Goal: Information Seeking & Learning: Learn about a topic

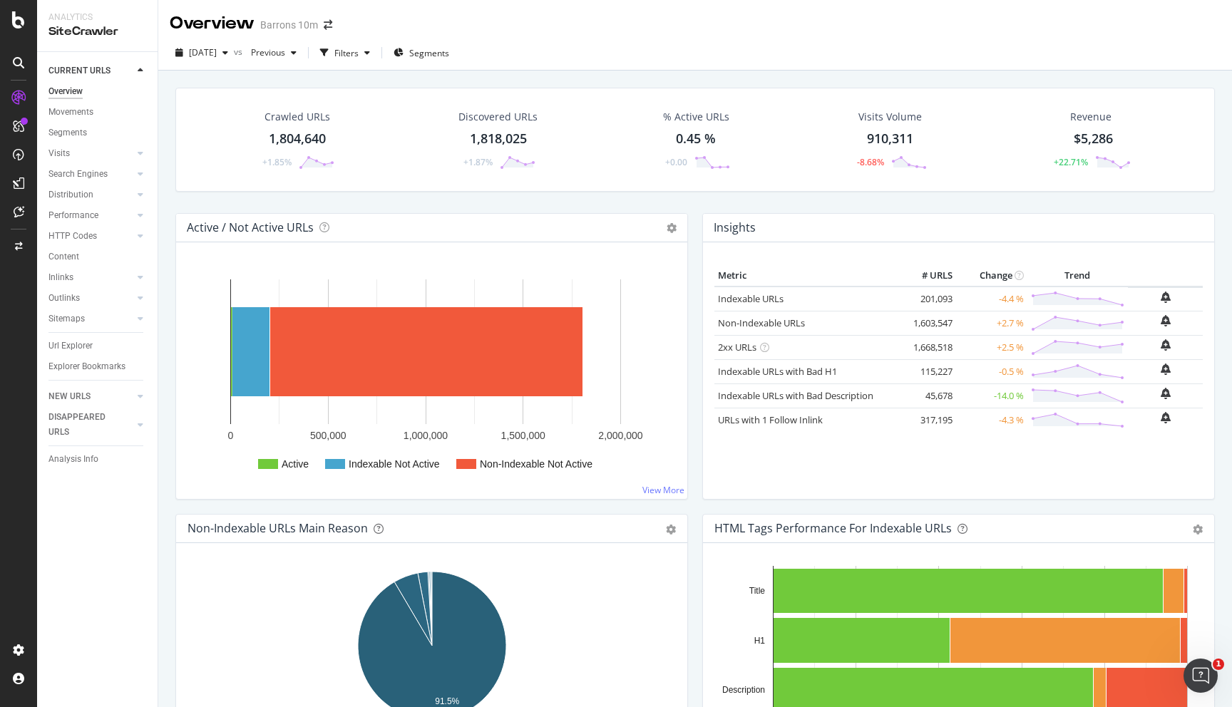
click at [298, 25] on div "Barrons 10m" at bounding box center [289, 25] width 58 height 14
click at [312, 25] on div "Barrons 10m" at bounding box center [289, 25] width 58 height 14
click at [332, 25] on span at bounding box center [328, 25] width 20 height 10
click at [329, 25] on icon "arrow-right-arrow-left" at bounding box center [328, 25] width 9 height 10
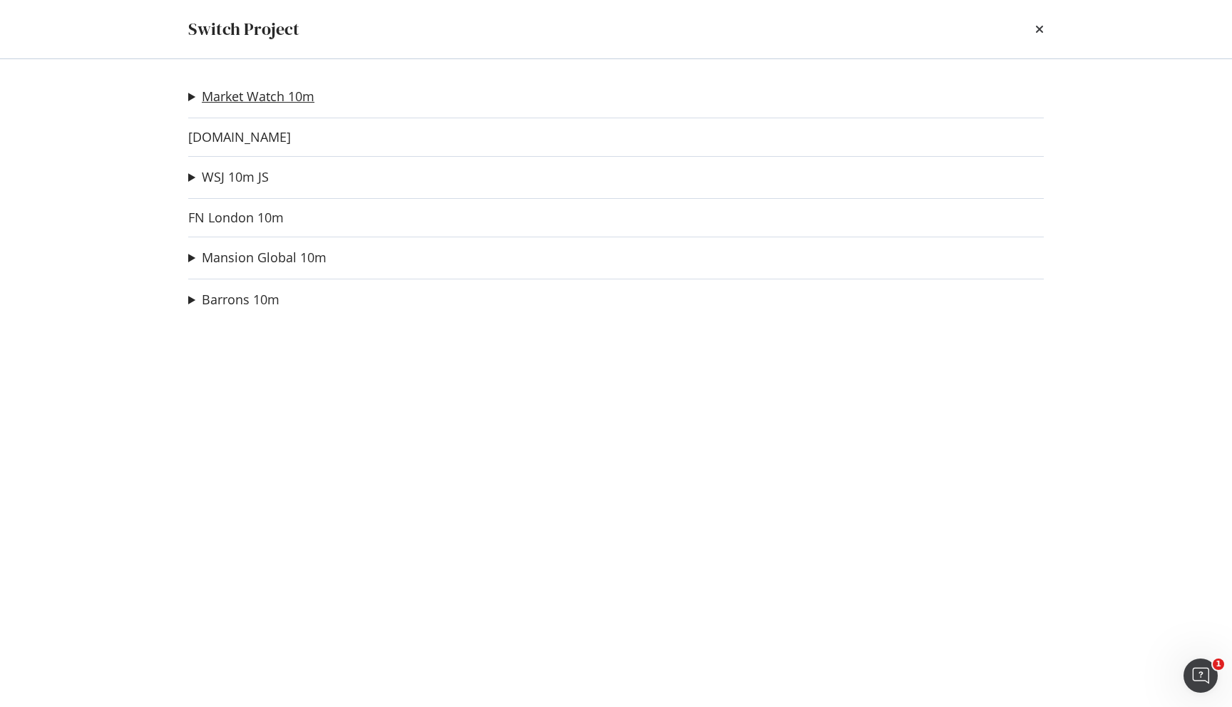
click at [228, 101] on link "Market Watch 10m" at bounding box center [258, 96] width 113 height 15
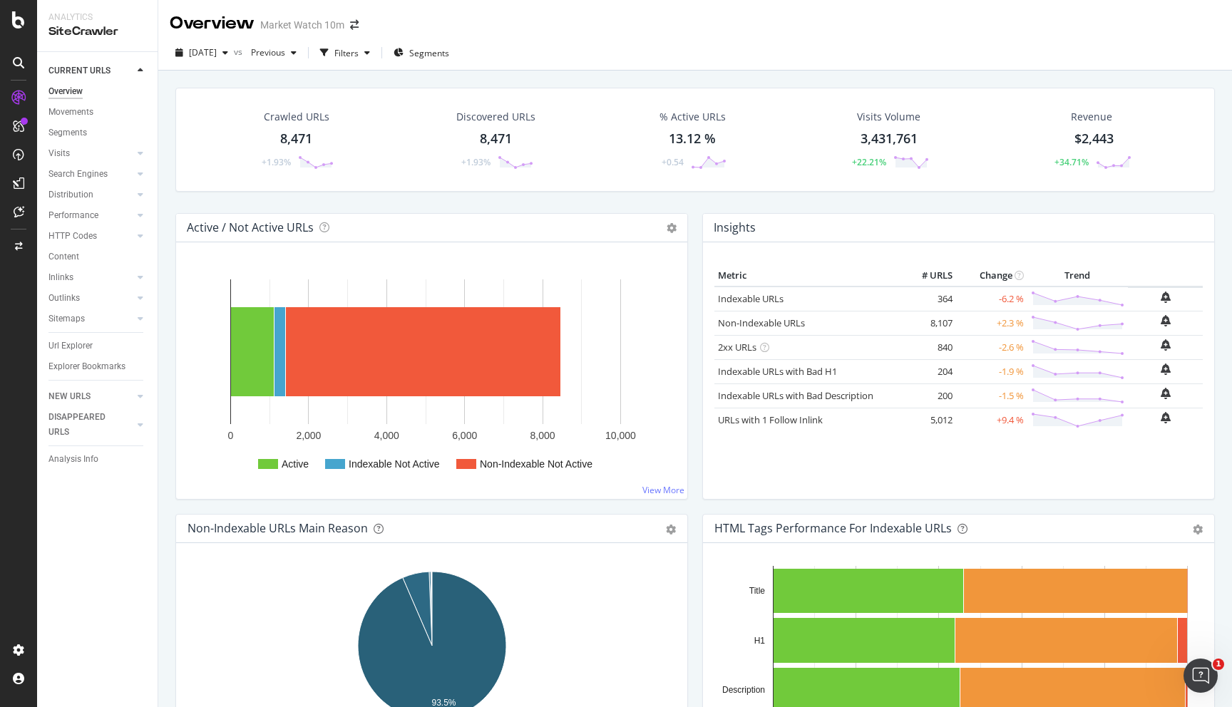
click at [334, 29] on div "Market Watch 10m" at bounding box center [302, 25] width 84 height 14
click at [350, 29] on icon "arrow-right-arrow-left" at bounding box center [354, 25] width 9 height 10
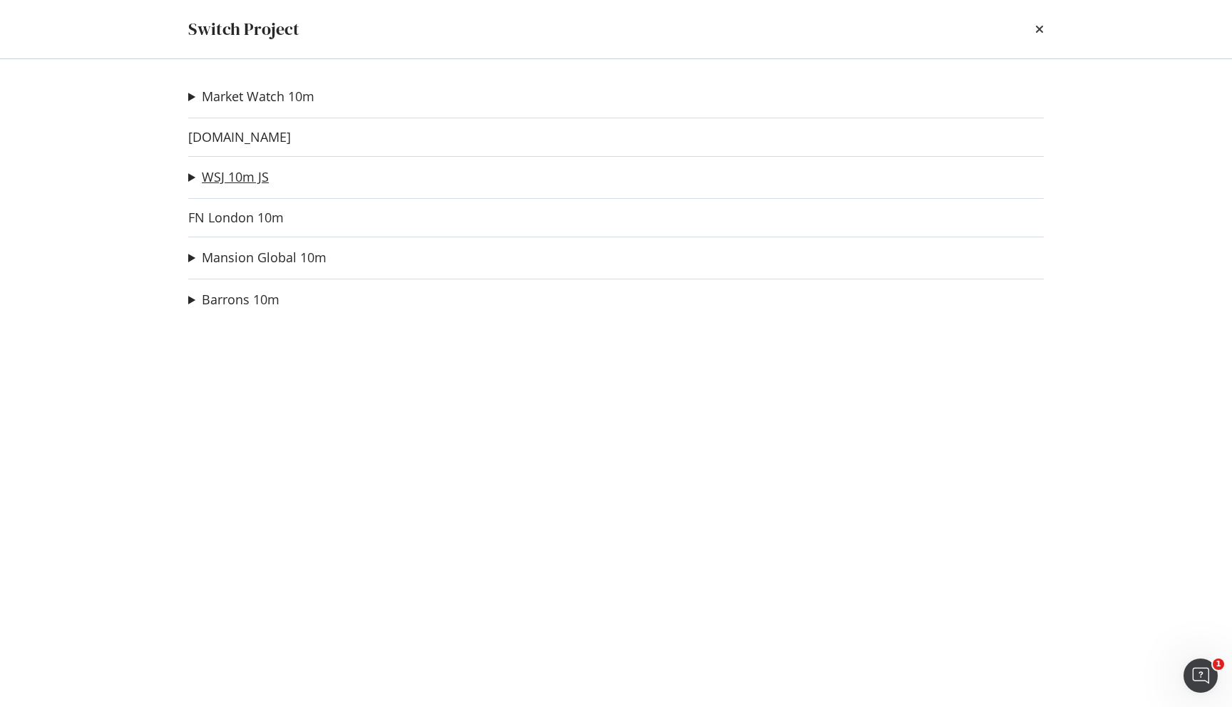
click at [241, 172] on link "WSJ 10m JS" at bounding box center [235, 177] width 67 height 15
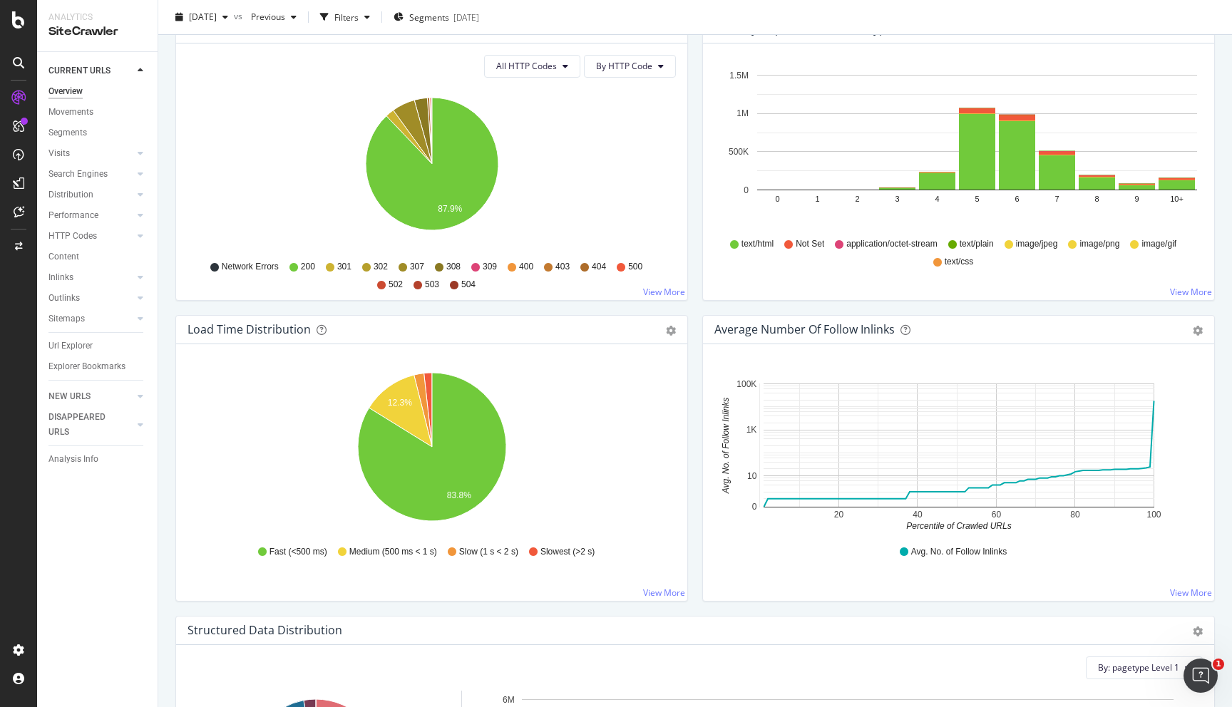
scroll to position [158, 0]
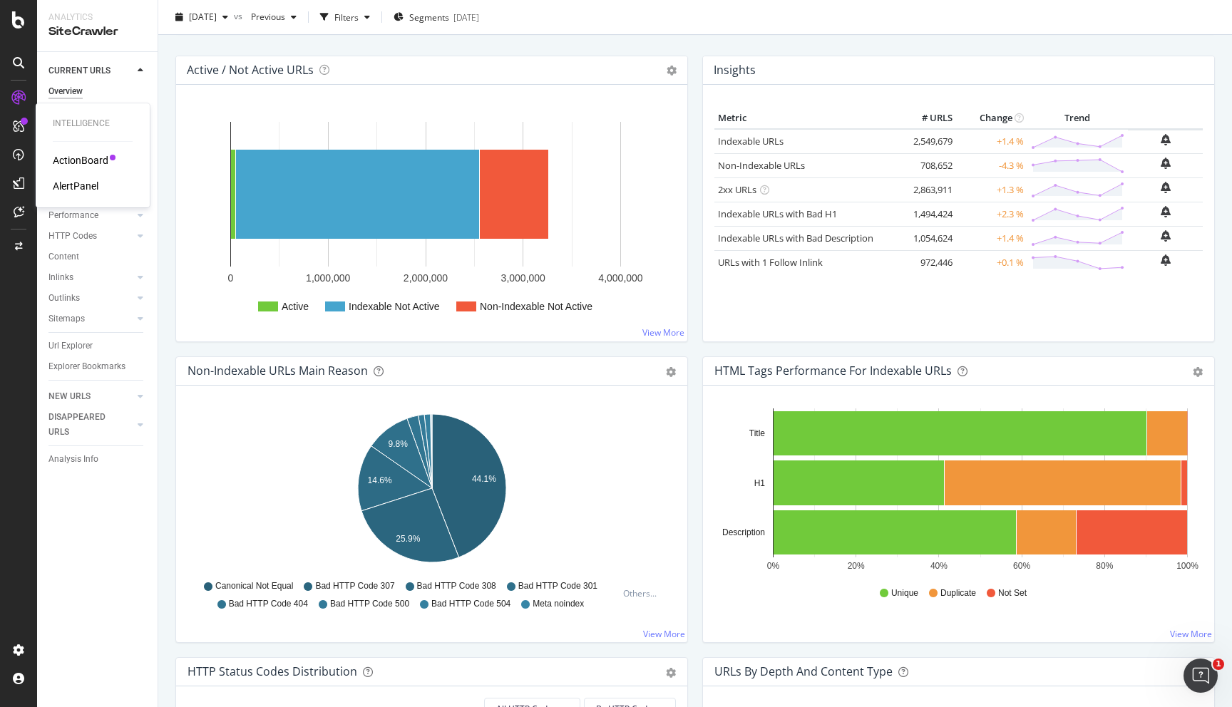
click at [73, 163] on div "ActionBoard" at bounding box center [81, 160] width 56 height 14
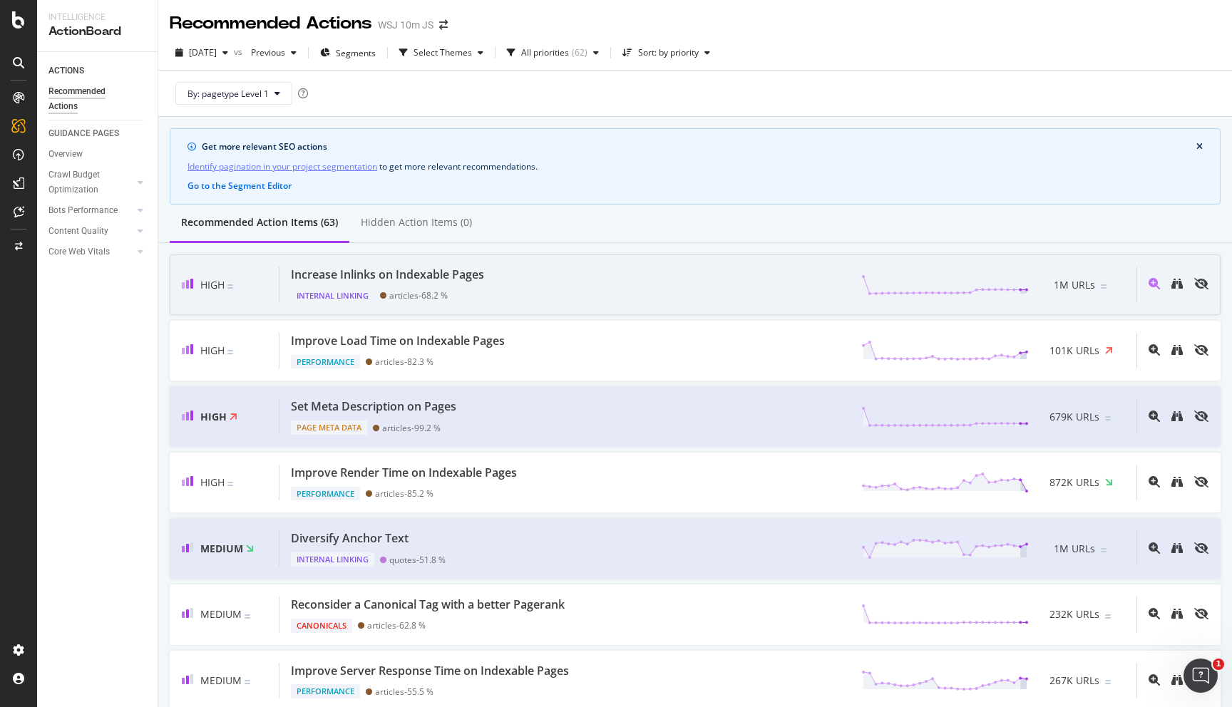
click at [660, 290] on div "Increase Inlinks on Indexable Pages Internal Linking articles - 68.2 % 1M URLs" at bounding box center [707, 285] width 857 height 36
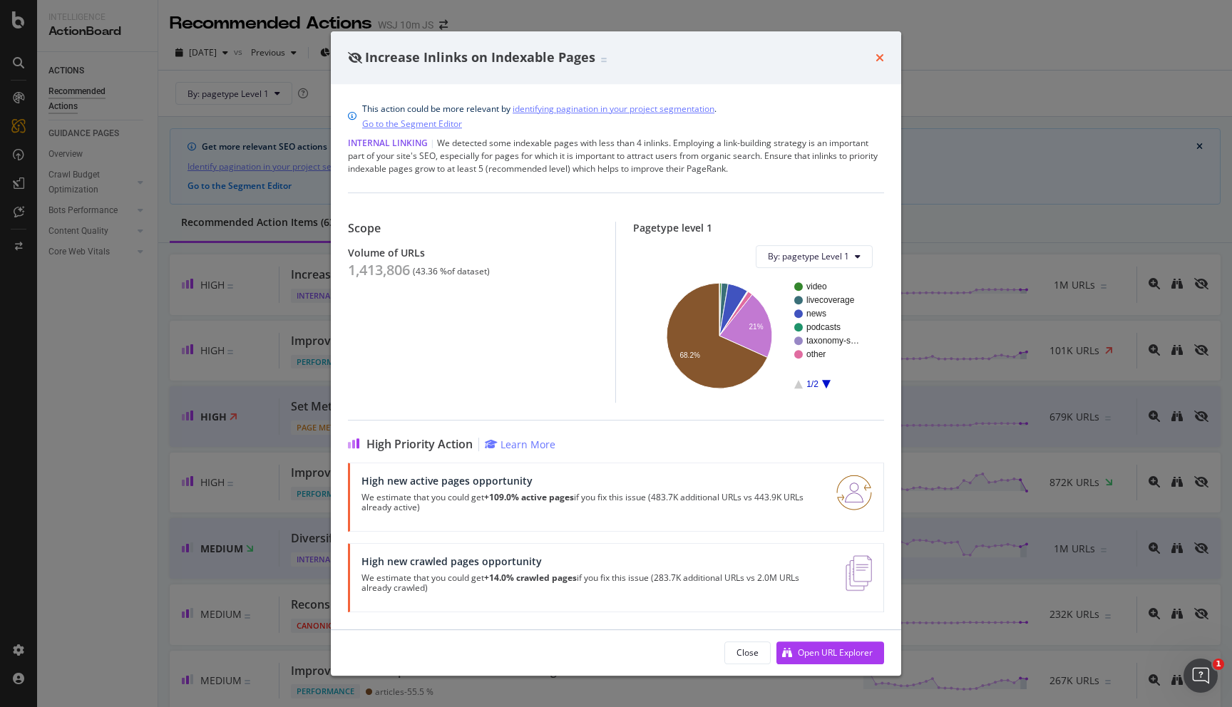
click at [878, 59] on icon "times" at bounding box center [879, 57] width 9 height 11
click at [882, 61] on icon "times" at bounding box center [879, 57] width 9 height 11
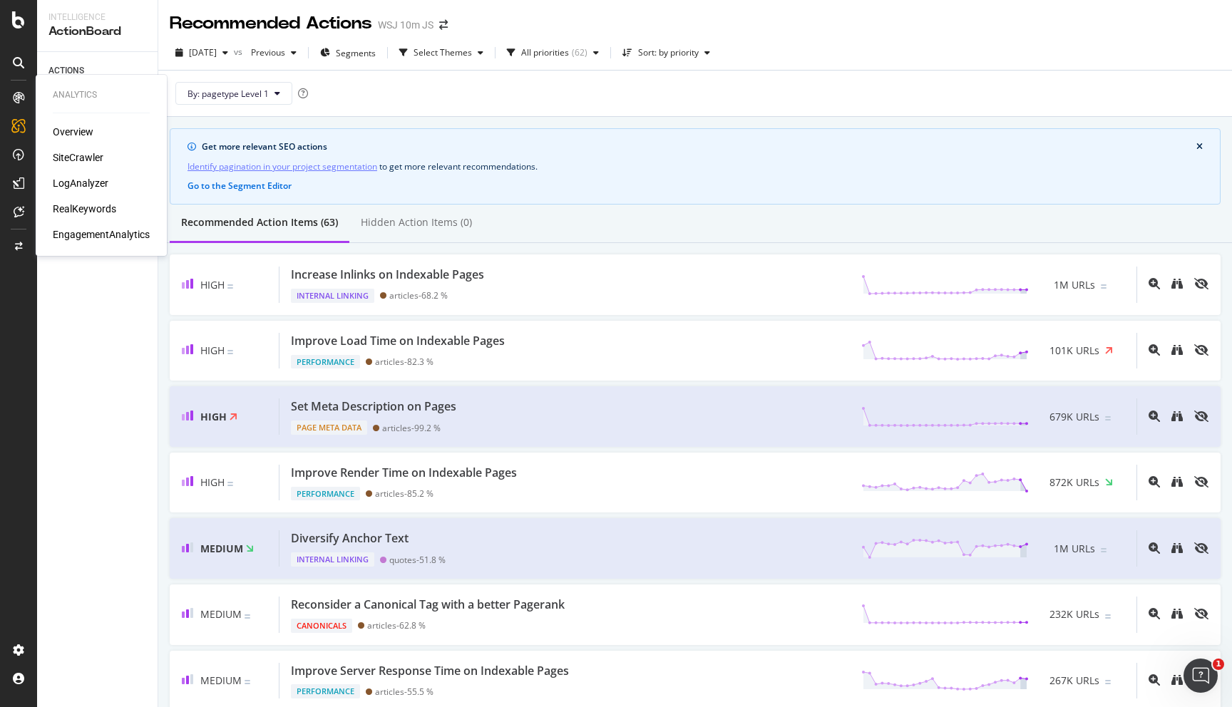
click at [18, 94] on icon at bounding box center [18, 97] width 11 height 11
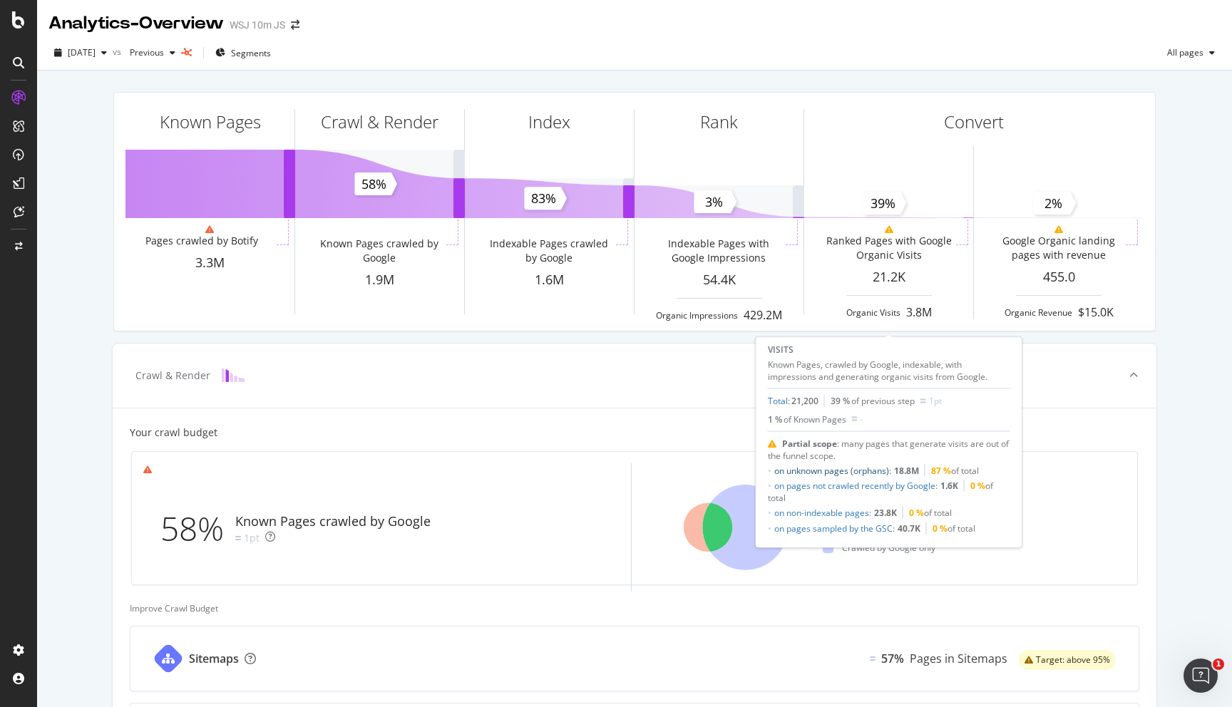
click at [863, 475] on link "on unknown pages (orphans)" at bounding box center [831, 470] width 115 height 12
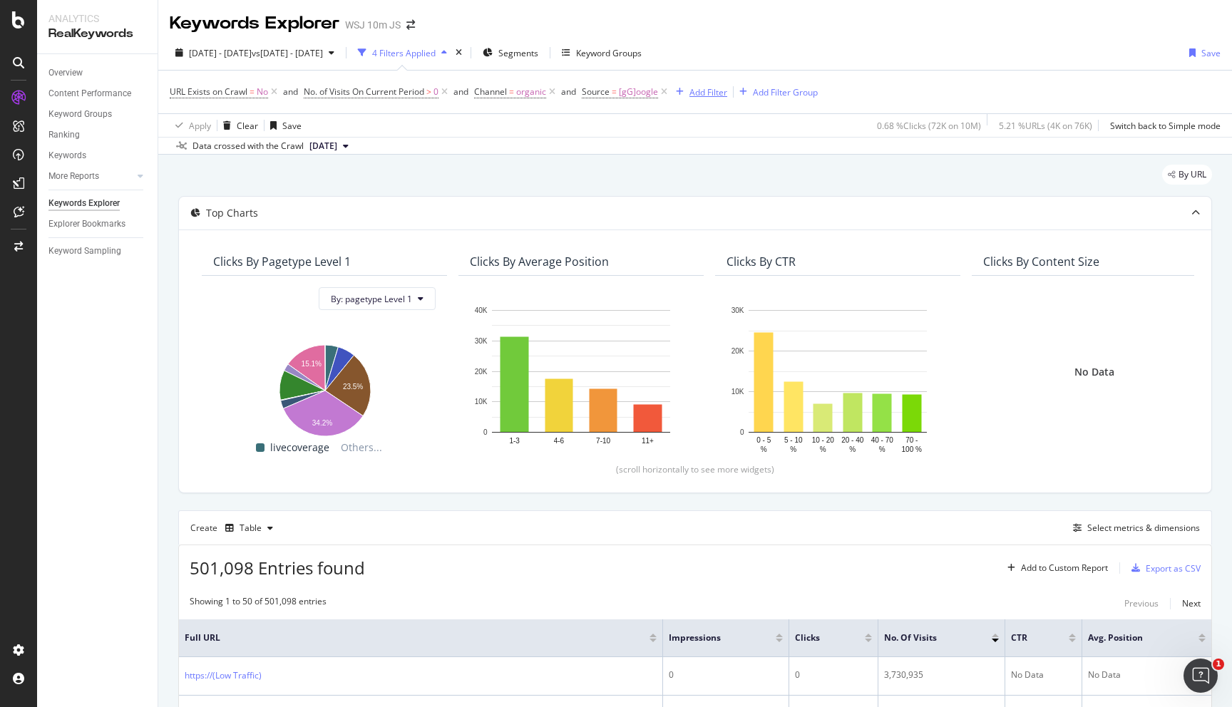
click at [711, 94] on div "Add Filter" at bounding box center [708, 92] width 38 height 12
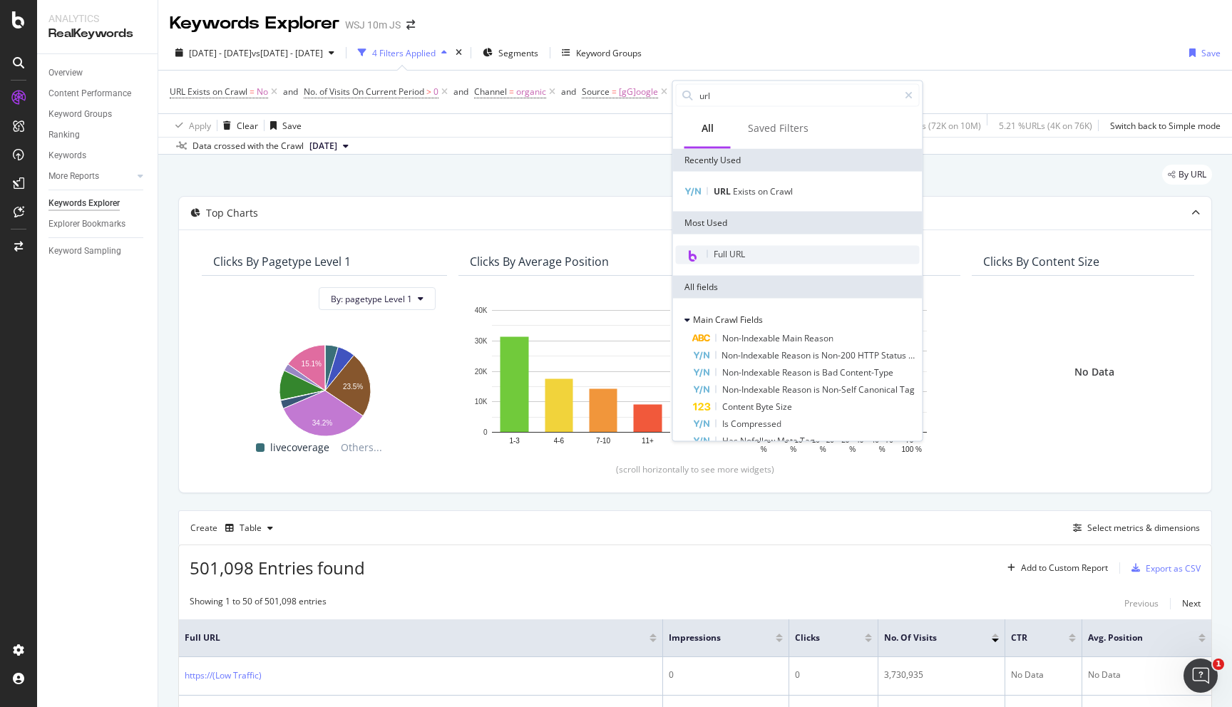
type input "url"
click at [759, 255] on div "Full URL" at bounding box center [798, 255] width 244 height 19
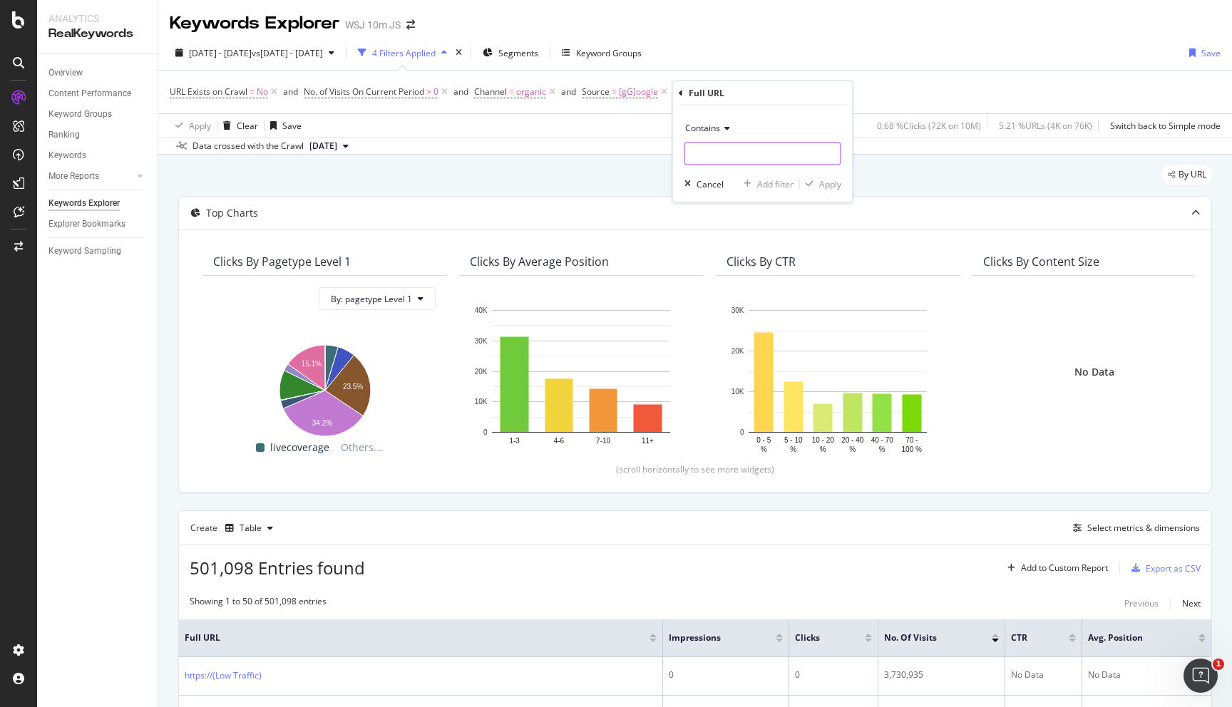
click at [721, 163] on input "text" at bounding box center [762, 154] width 155 height 23
type input "wsj.com"
click at [834, 189] on div "Apply" at bounding box center [830, 184] width 22 height 12
